Goal: Information Seeking & Learning: Find specific page/section

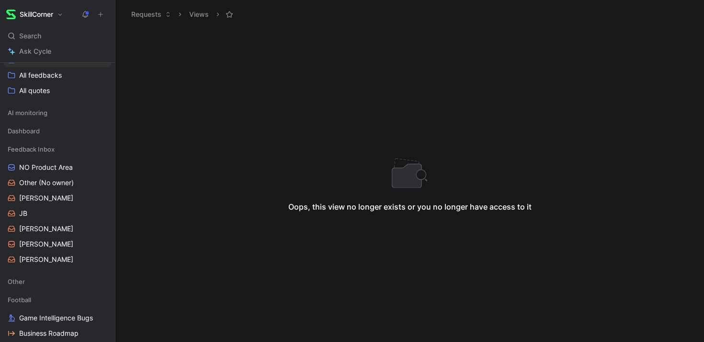
scroll to position [162, 0]
click at [61, 185] on span "Other (No owner)" at bounding box center [46, 182] width 55 height 10
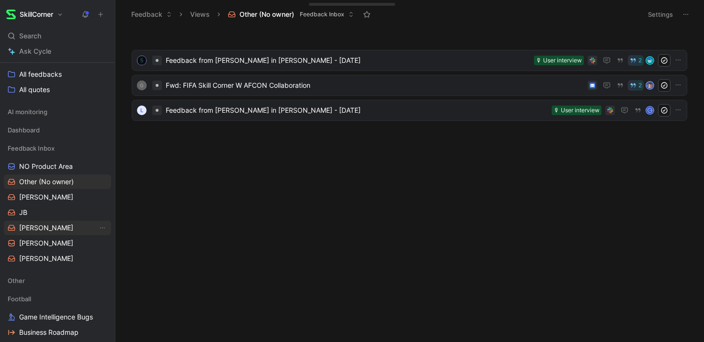
click at [39, 223] on link "[PERSON_NAME]" at bounding box center [57, 227] width 107 height 14
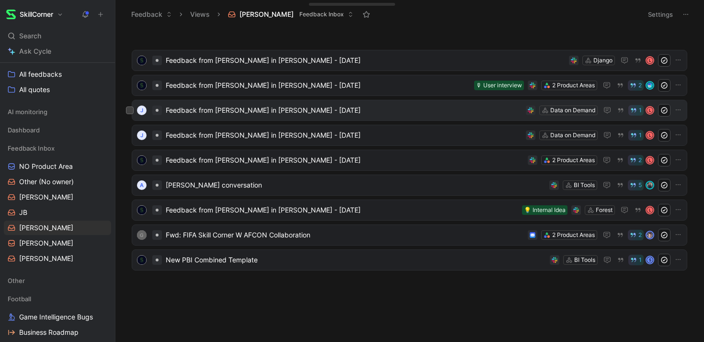
click at [253, 117] on div "J Feedback from [PERSON_NAME] in [PERSON_NAME] - [DATE] Data on Demand 1 L" at bounding box center [410, 110] width 556 height 21
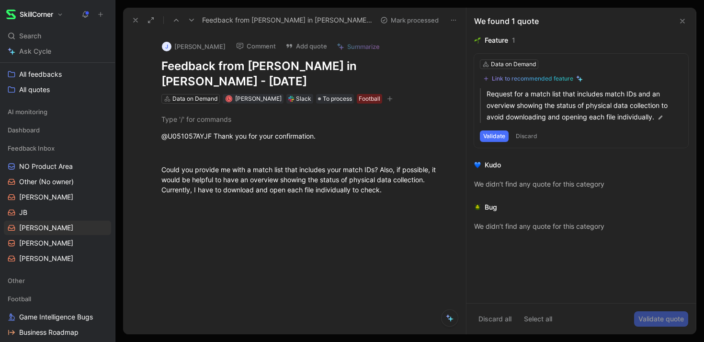
click at [685, 20] on icon at bounding box center [683, 21] width 8 height 8
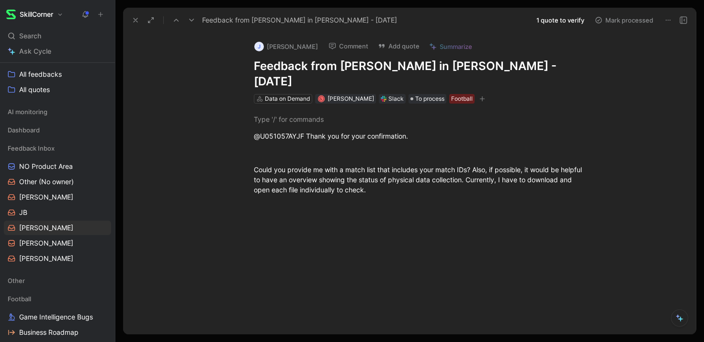
click at [138, 19] on icon at bounding box center [136, 20] width 8 height 8
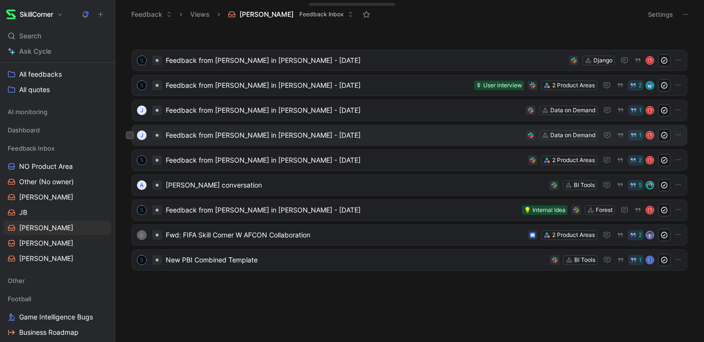
click at [203, 134] on span "Feedback from [PERSON_NAME] in [PERSON_NAME] - [DATE]" at bounding box center [344, 135] width 357 height 12
